Goal: Information Seeking & Learning: Learn about a topic

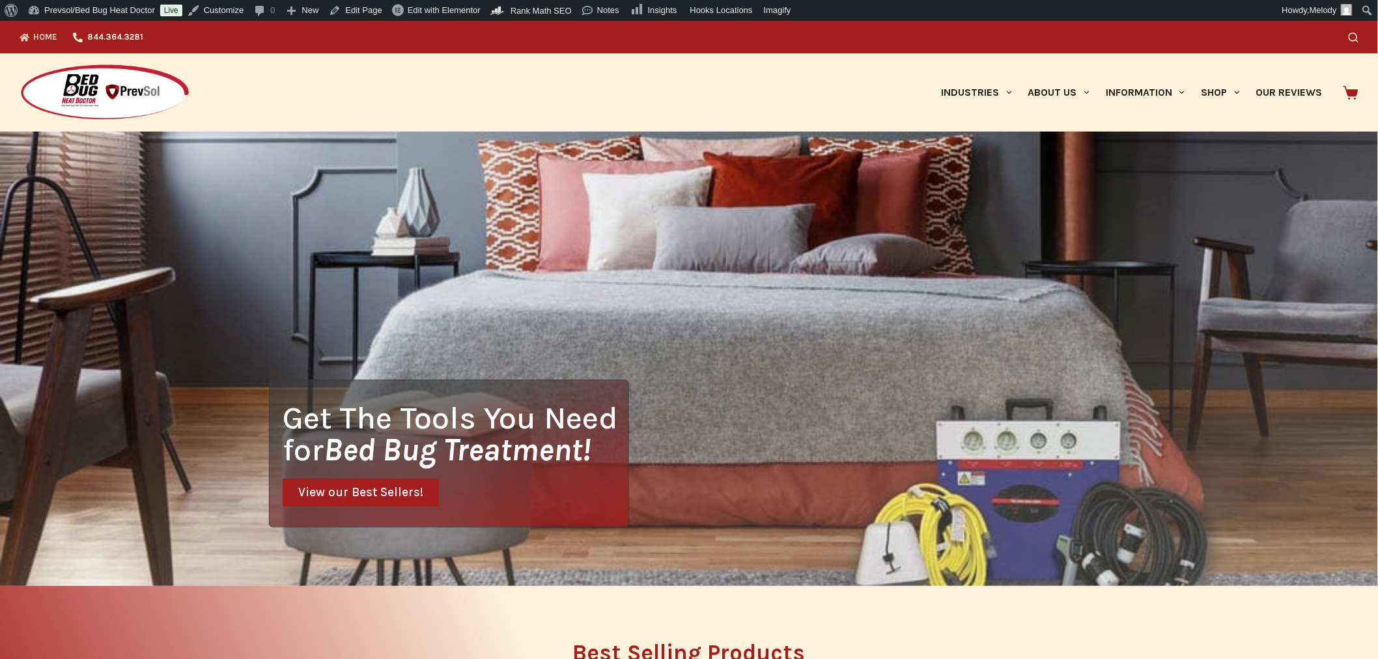
click at [1292, 89] on link "Our Reviews" at bounding box center [1288, 92] width 83 height 78
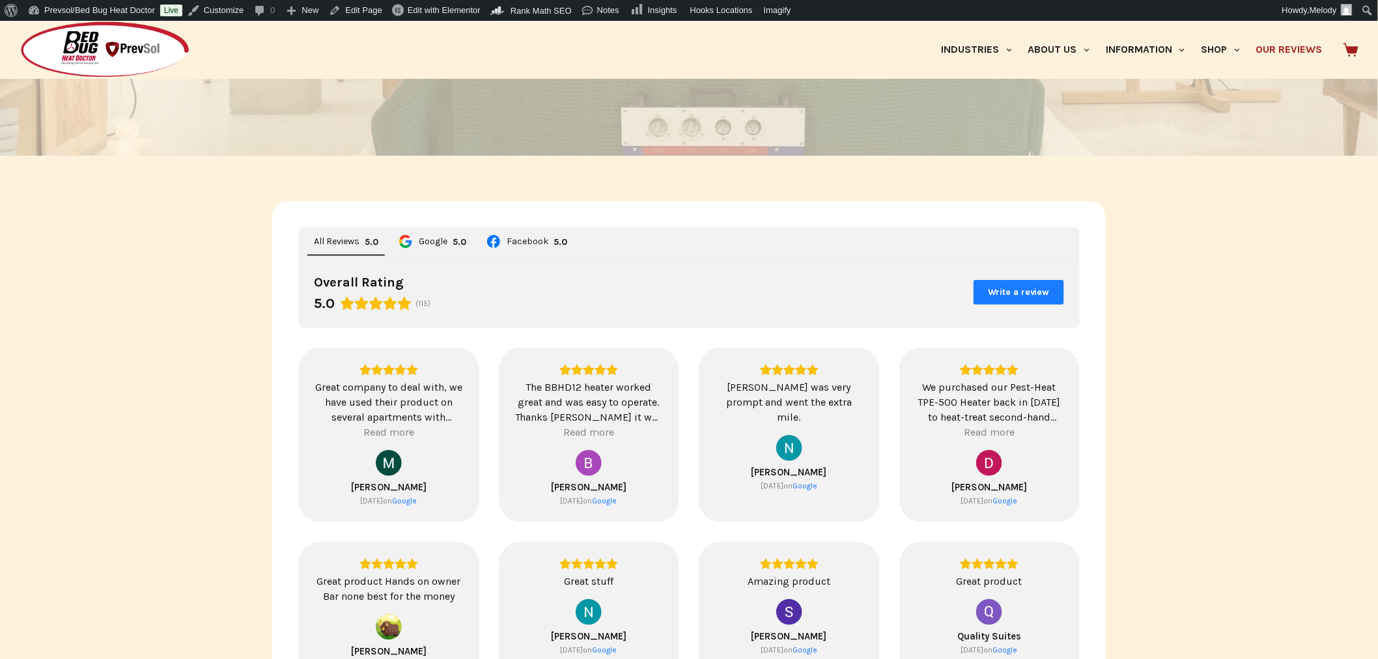
scroll to position [205, 0]
click at [121, 51] on img at bounding box center [105, 50] width 171 height 58
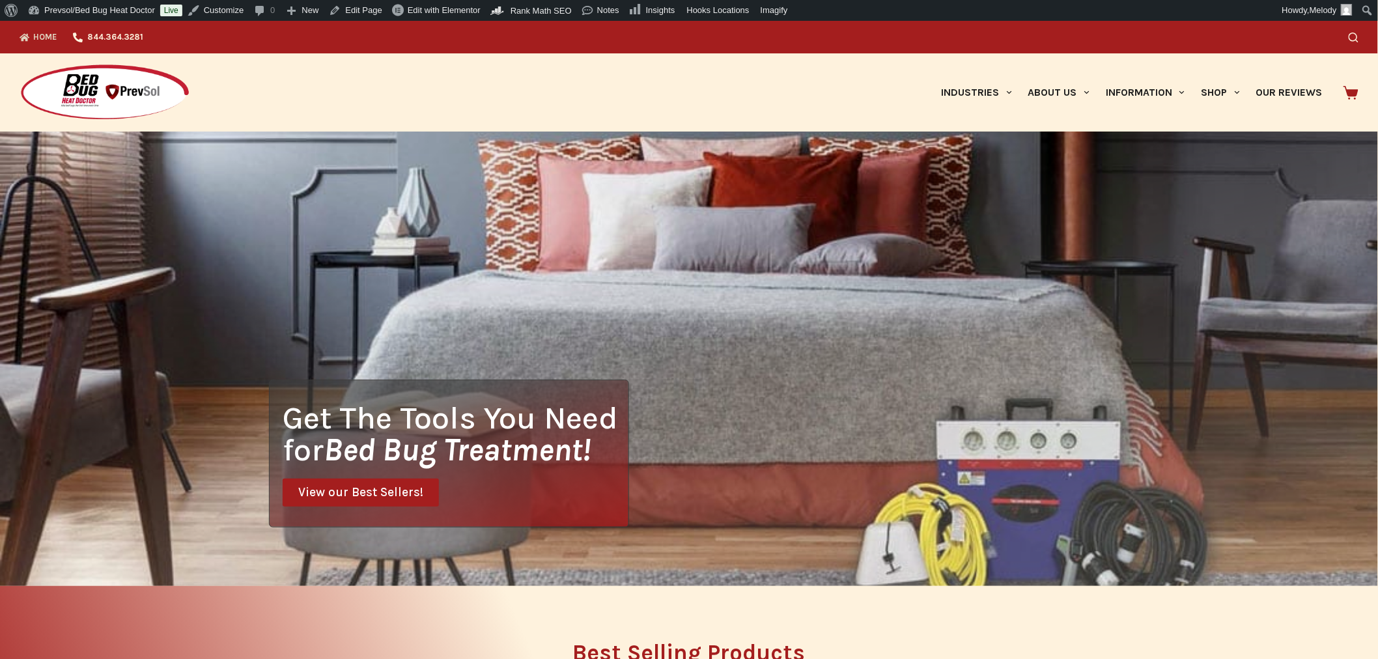
click at [1358, 41] on icon "Search" at bounding box center [1353, 38] width 10 height 10
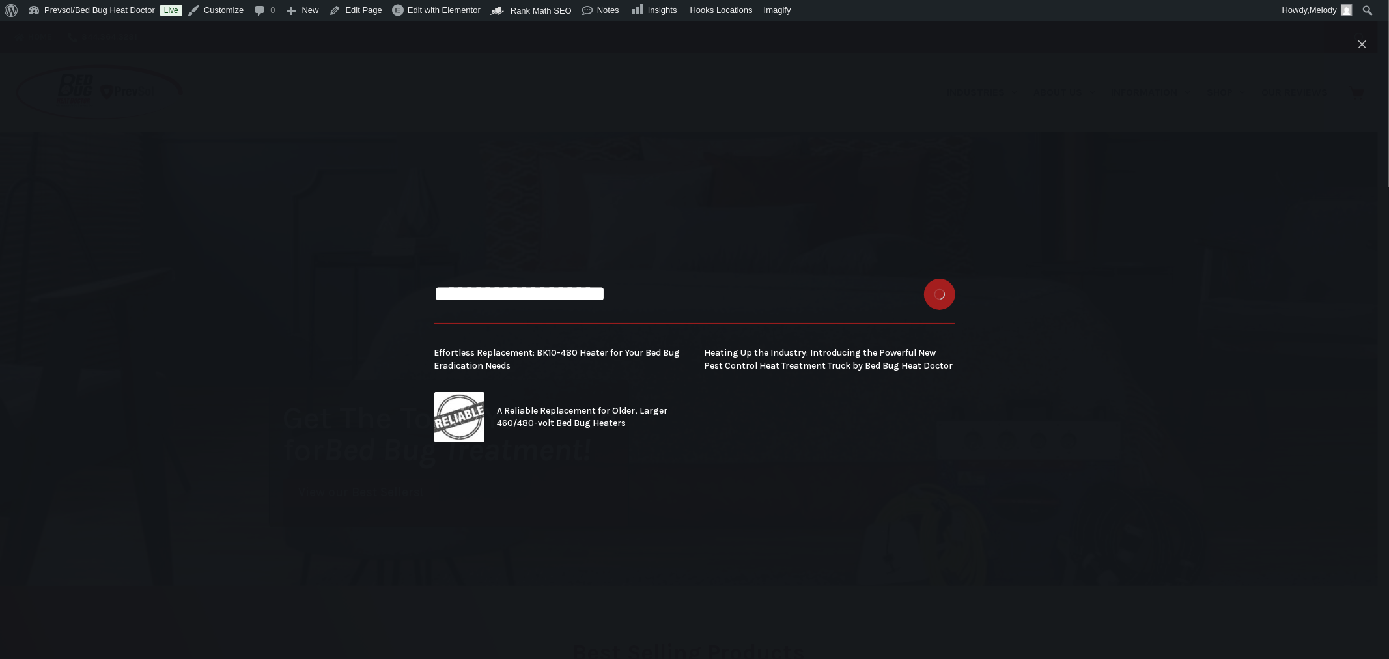
type input "**********"
click at [924, 279] on button "Search button" at bounding box center [939, 294] width 31 height 31
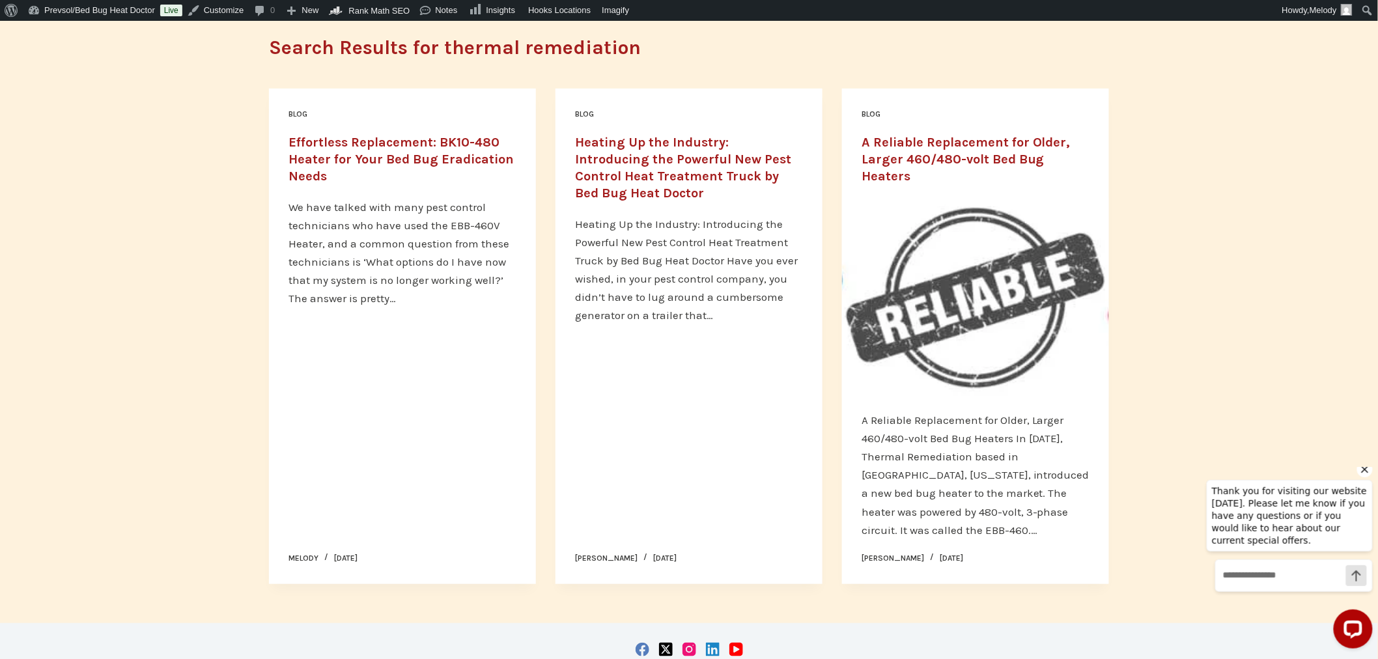
scroll to position [137, 0]
click at [674, 173] on link "Heating Up the Industry: Introducing the Powerful New Pest Control Heat Treatme…" at bounding box center [683, 168] width 216 height 66
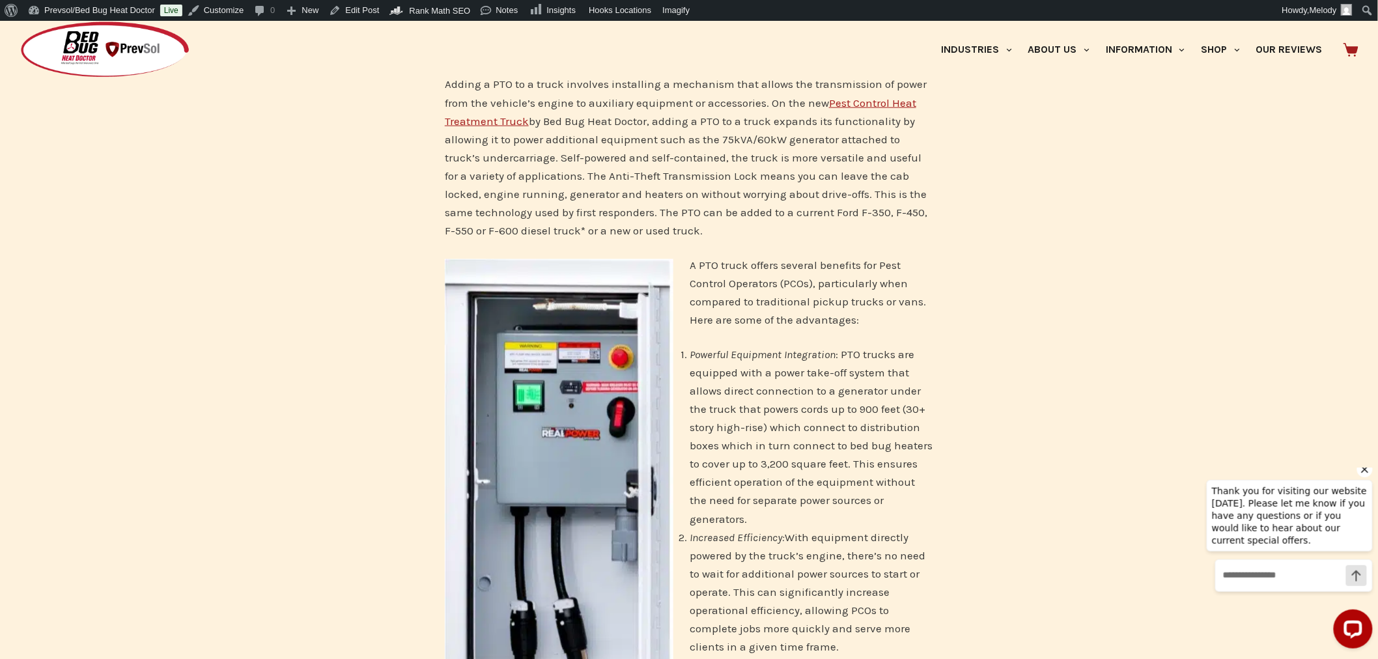
scroll to position [729, 0]
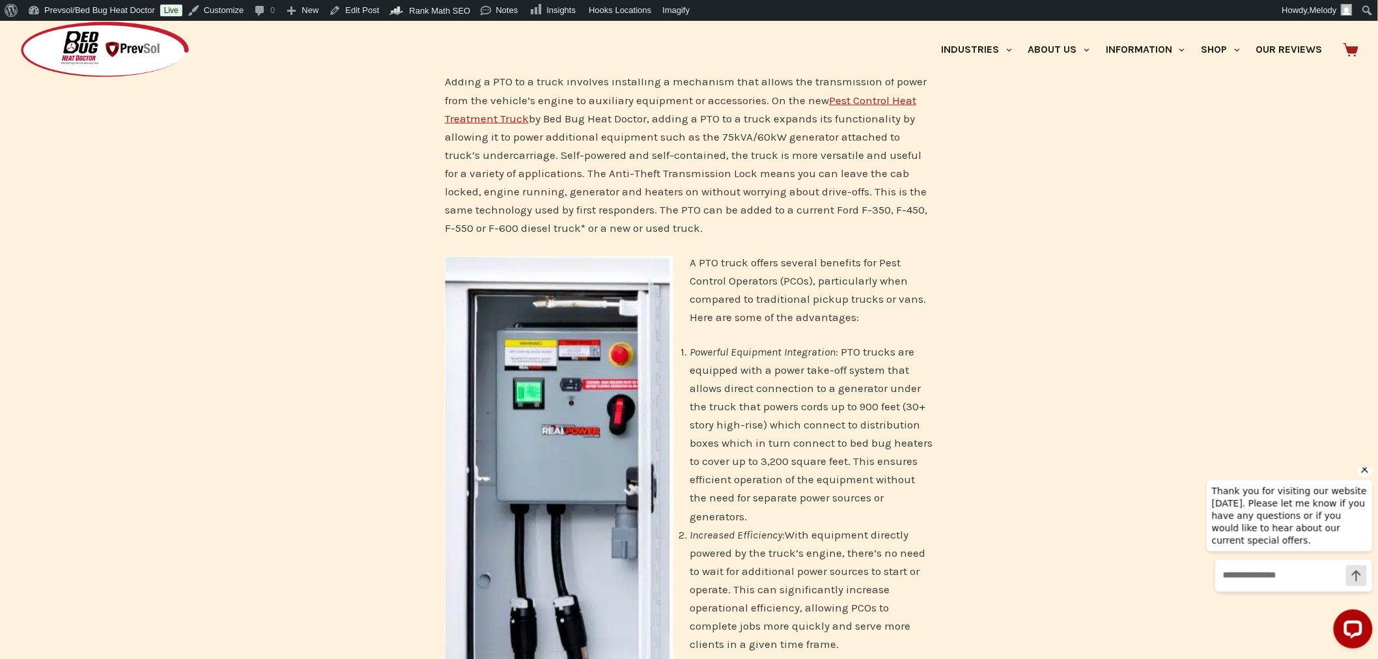
click at [810, 456] on li "Powerful Equipment Integration : PTO trucks are equipped with a power take-off …" at bounding box center [703, 434] width 461 height 182
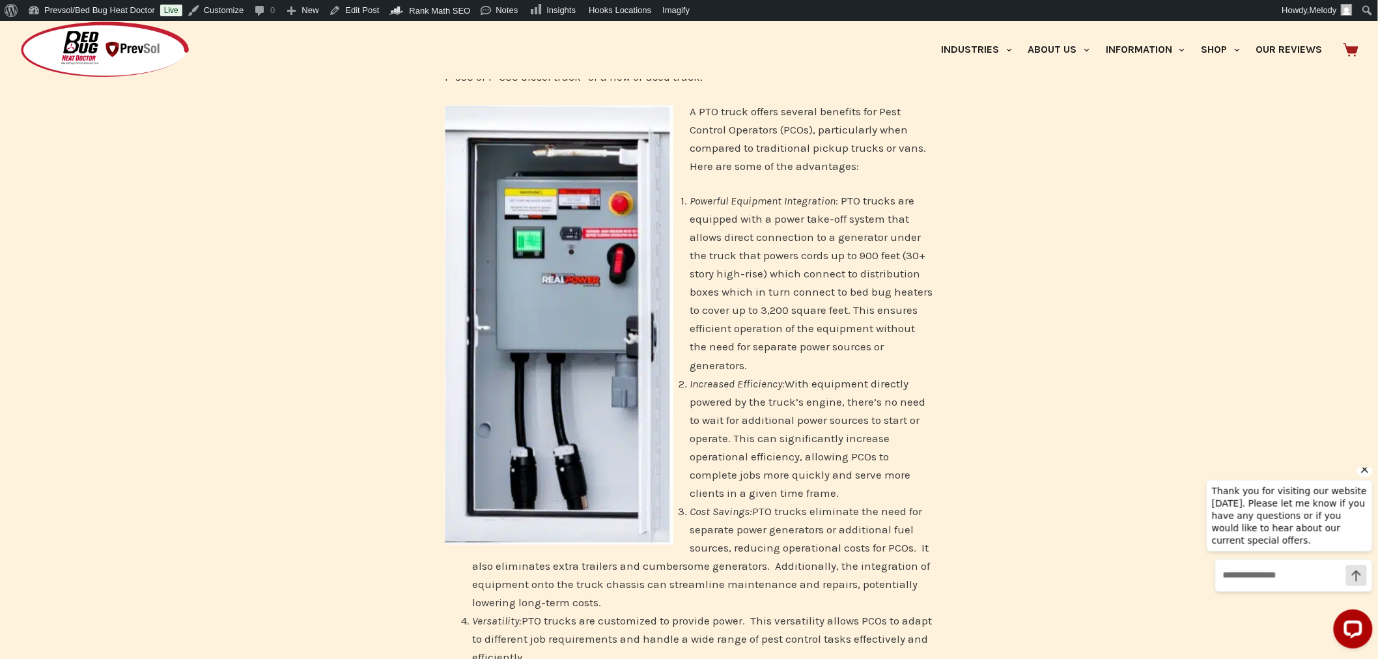
scroll to position [881, 0]
